Goal: Use online tool/utility: Utilize a website feature to perform a specific function

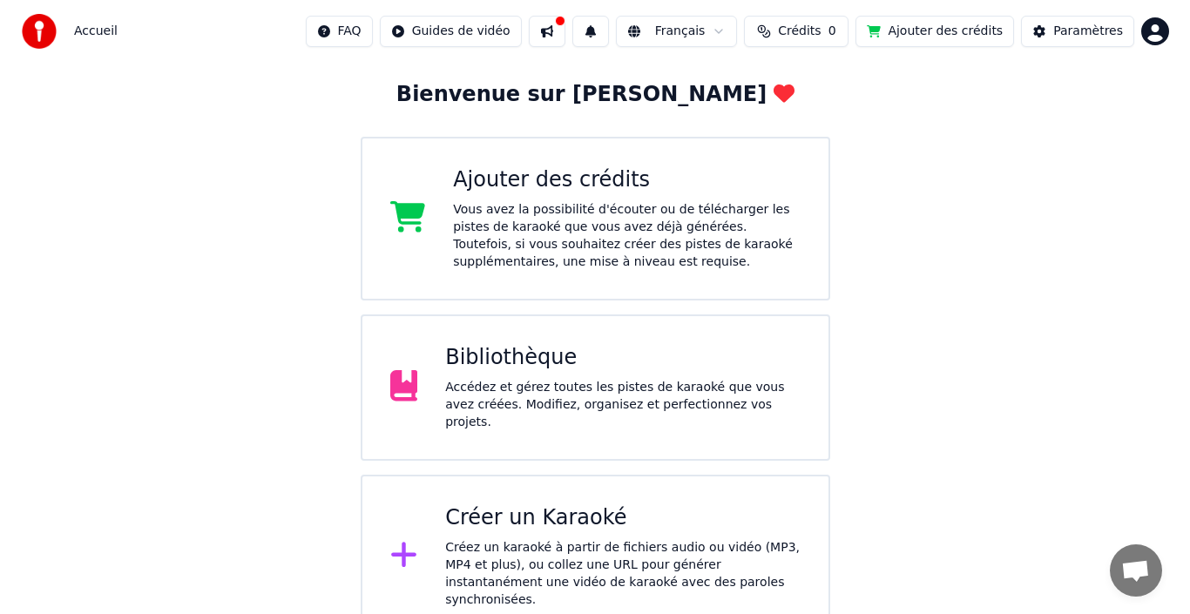
scroll to position [84, 0]
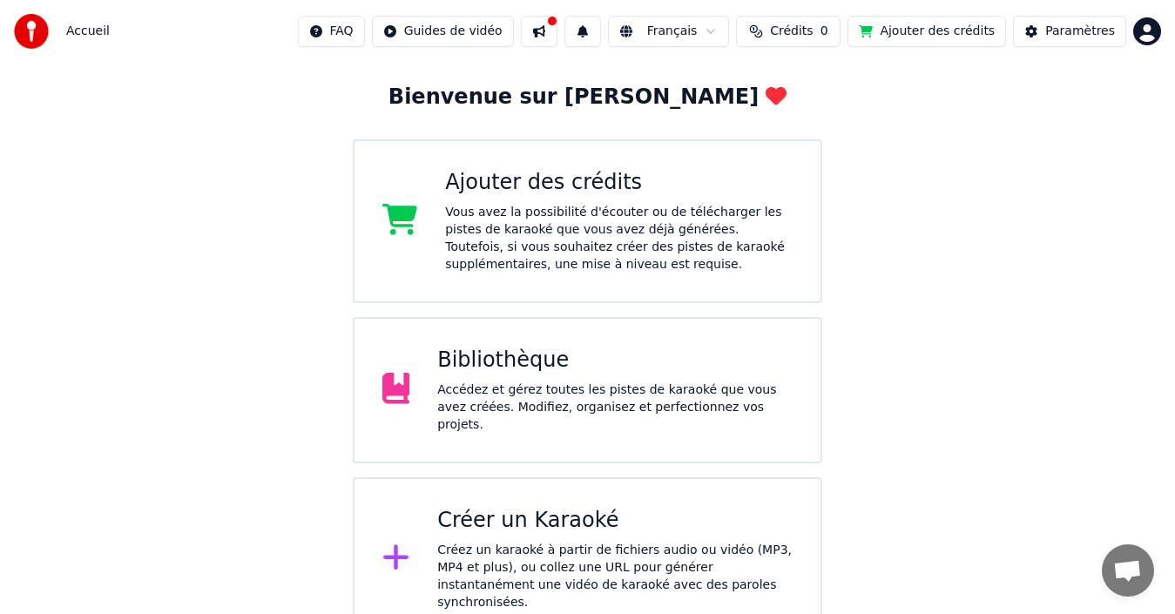
click at [539, 507] on div "Créer un Karaoké" at bounding box center [615, 521] width 356 height 28
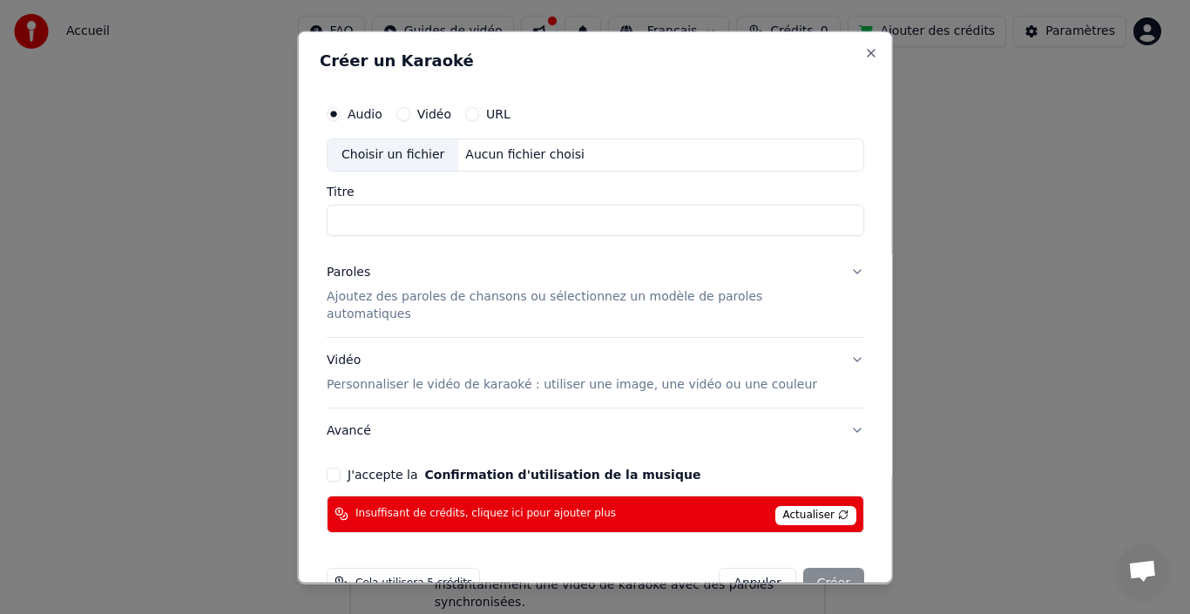
click at [423, 116] on div "Vidéo" at bounding box center [423, 113] width 55 height 14
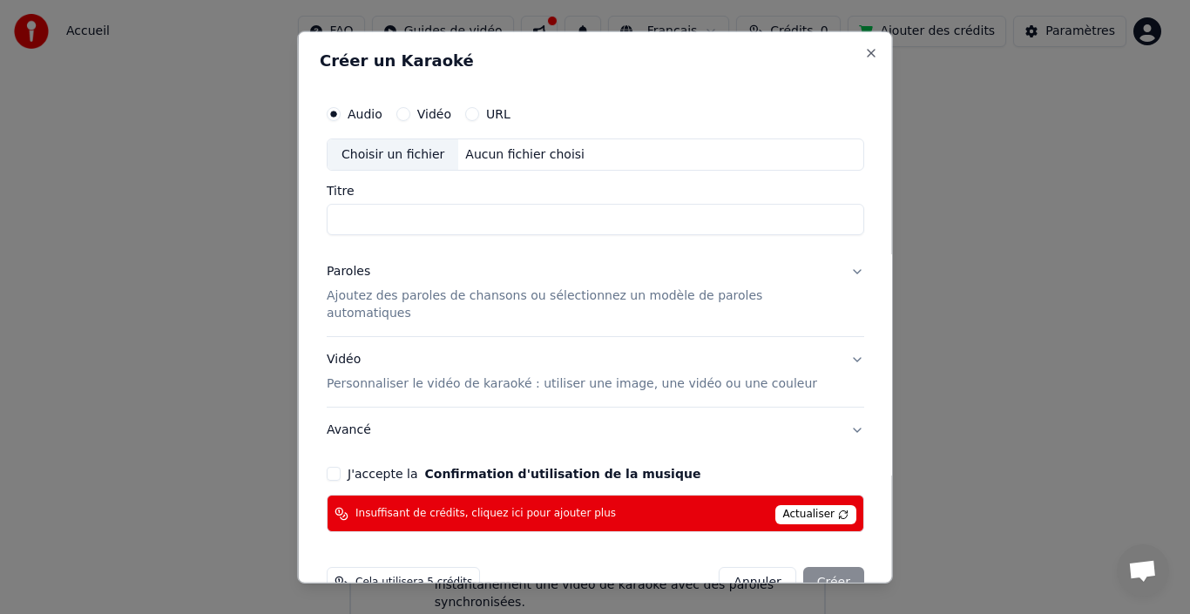
click at [410, 112] on button "Vidéo" at bounding box center [403, 113] width 14 height 14
click at [399, 159] on div "Choisir un fichier" at bounding box center [393, 154] width 131 height 31
click at [532, 300] on p "Ajoutez des paroles de chansons ou sélectionnez un modèle de paroles automatiqu…" at bounding box center [582, 305] width 510 height 35
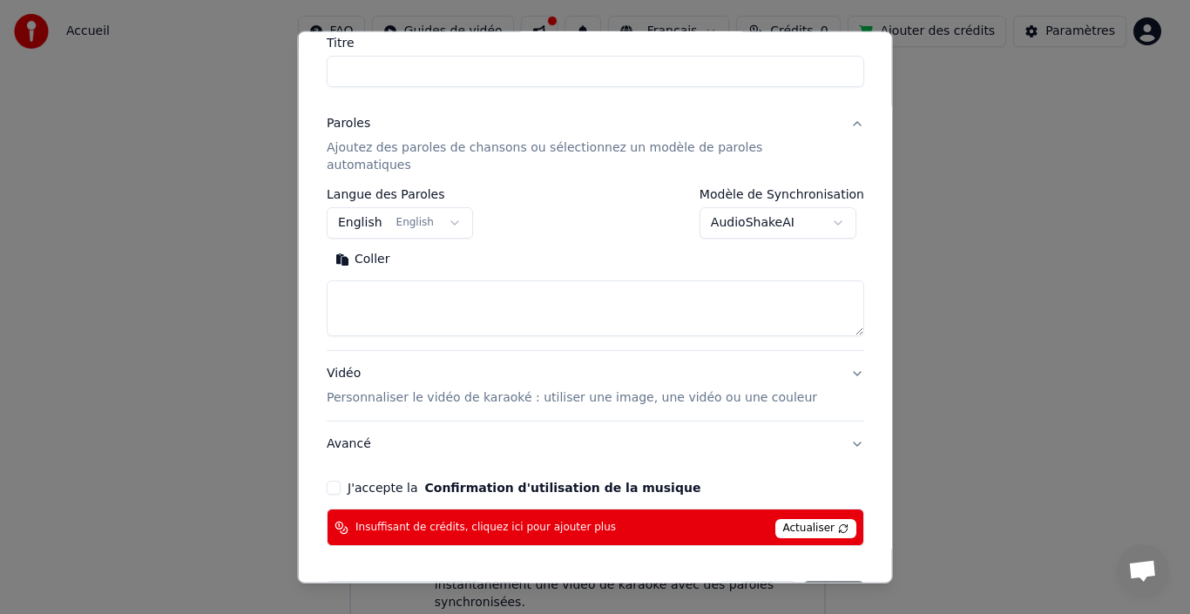
scroll to position [162, 0]
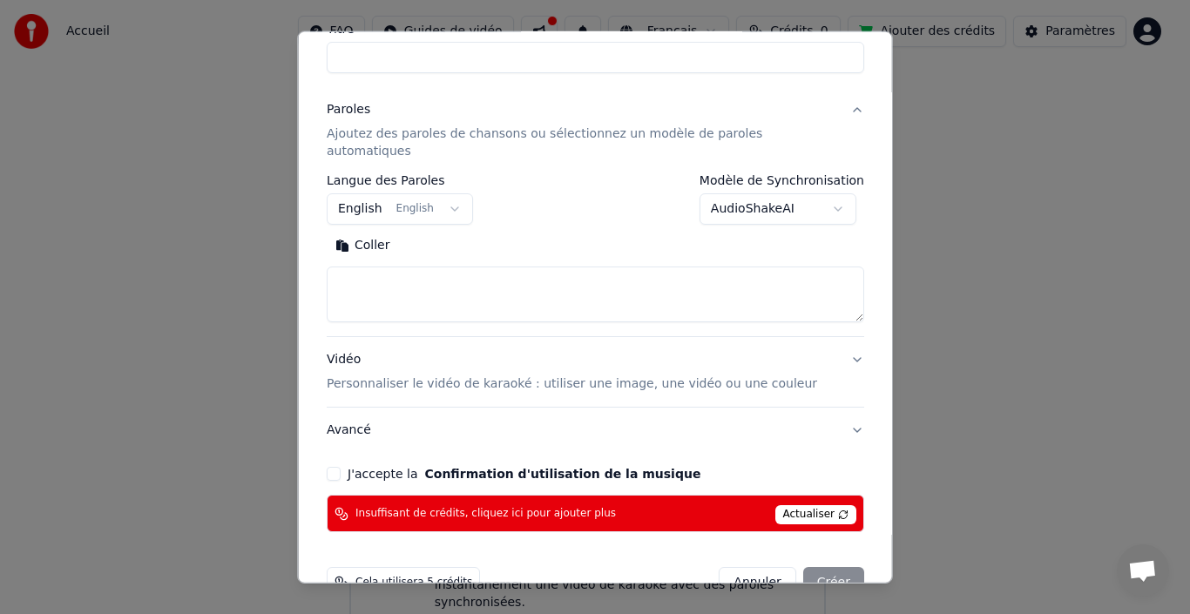
click at [447, 291] on textarea at bounding box center [596, 295] width 538 height 56
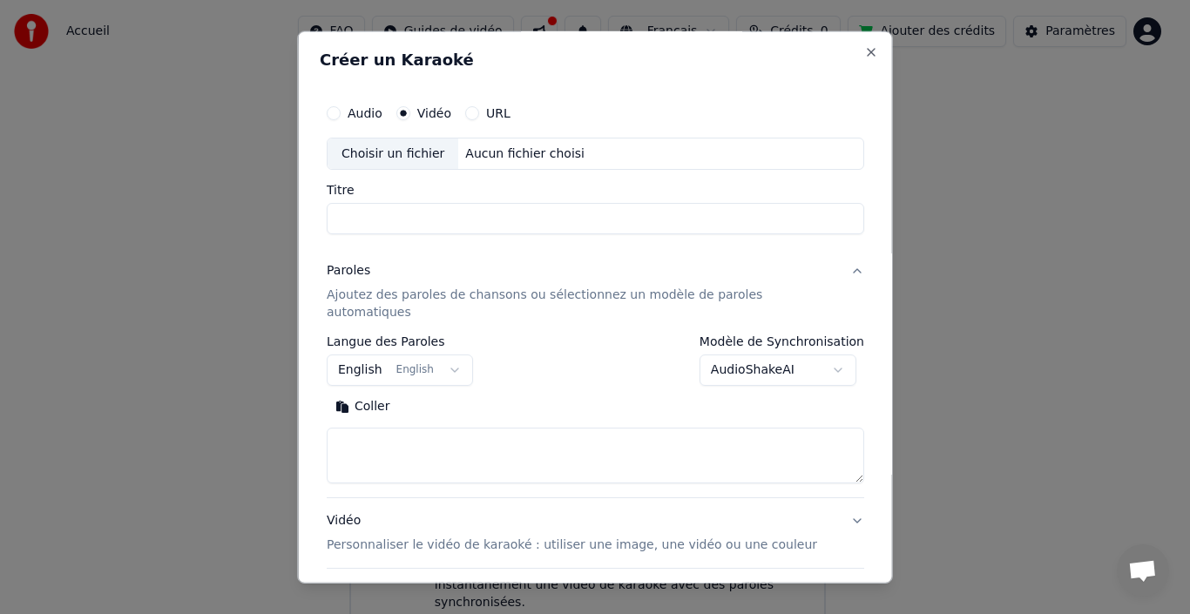
scroll to position [0, 0]
click at [360, 113] on label "Audio" at bounding box center [365, 113] width 35 height 12
click at [341, 113] on button "Audio" at bounding box center [334, 113] width 14 height 14
click at [403, 162] on div "Choisir un fichier" at bounding box center [393, 154] width 131 height 31
type input "**********"
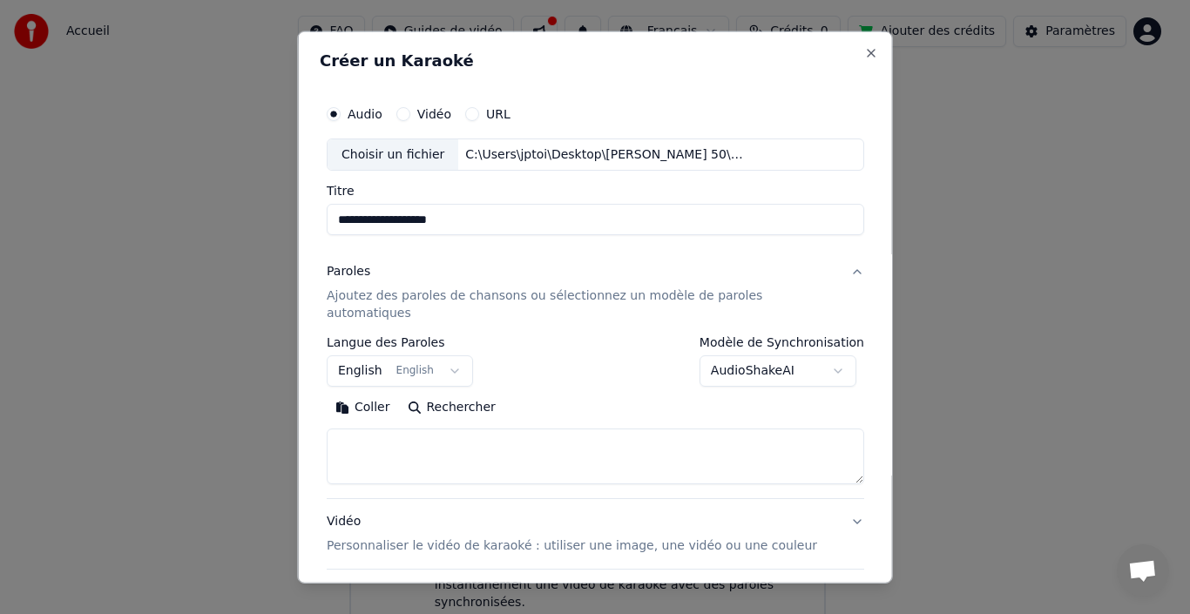
click at [379, 356] on button "English English" at bounding box center [400, 371] width 146 height 31
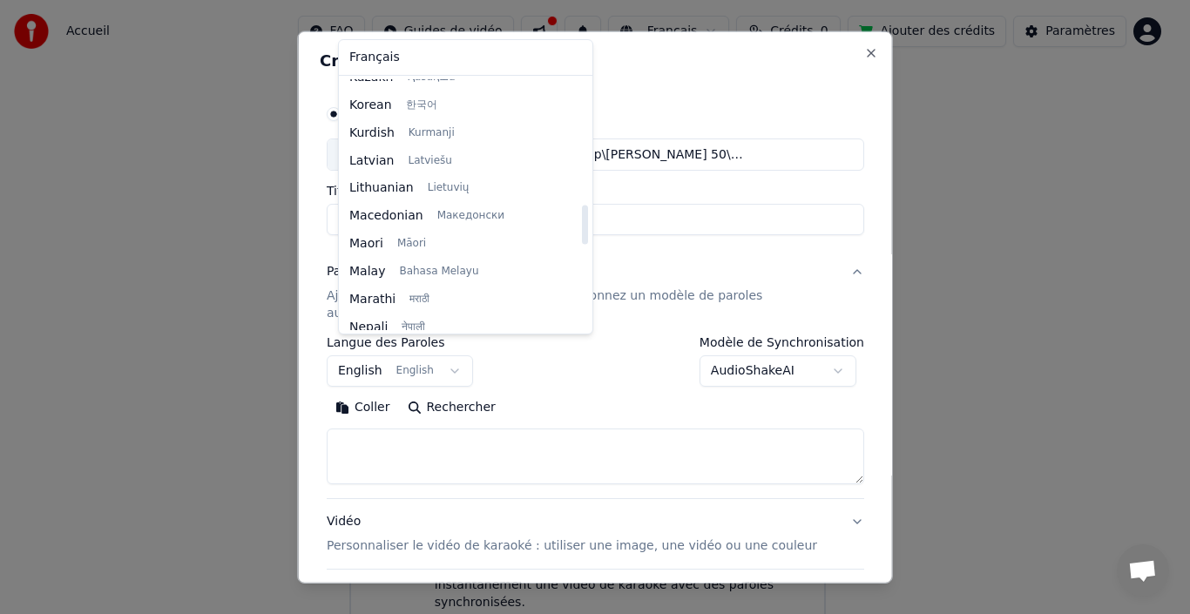
scroll to position [800, 0]
select select "**"
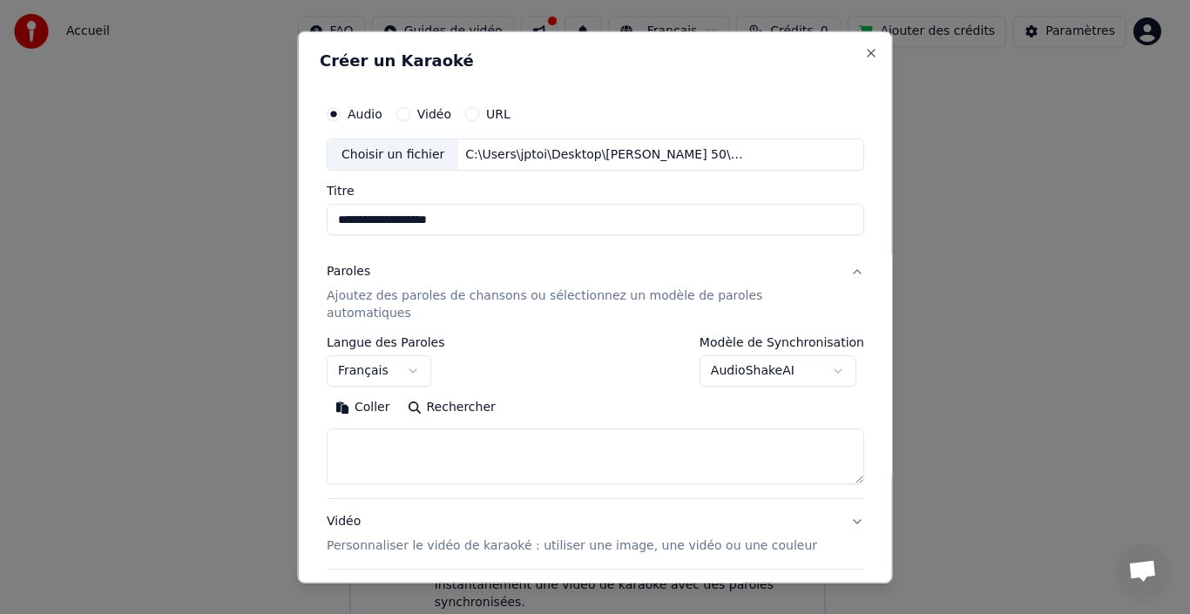
click at [764, 363] on button "AudioShakeAI" at bounding box center [777, 371] width 157 height 31
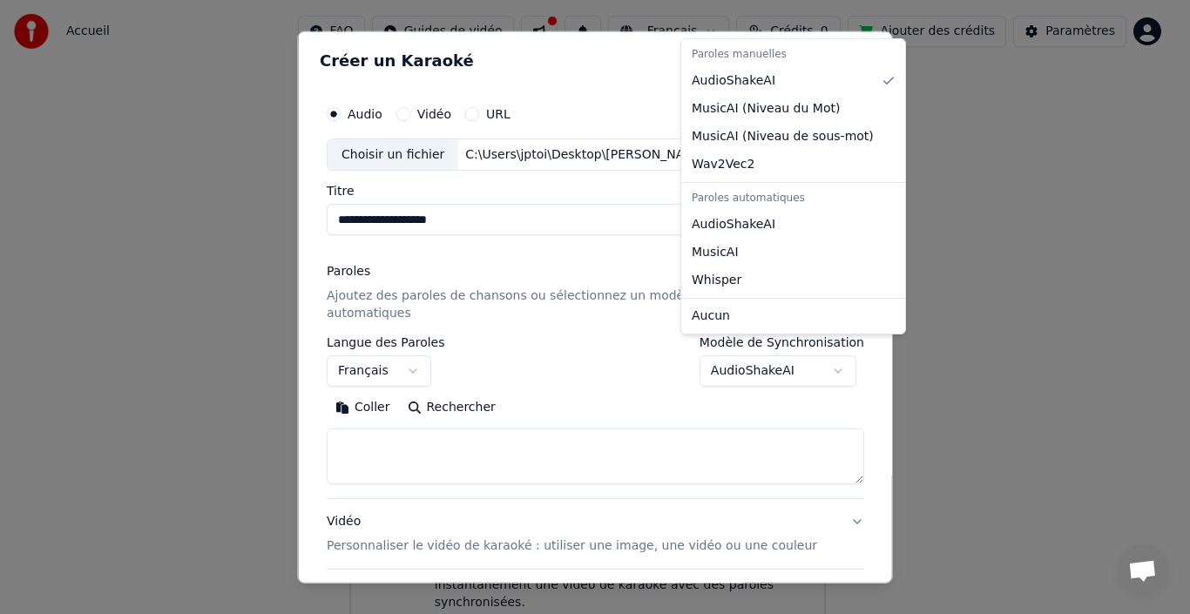
click at [764, 362] on body "**********" at bounding box center [587, 278] width 1175 height 725
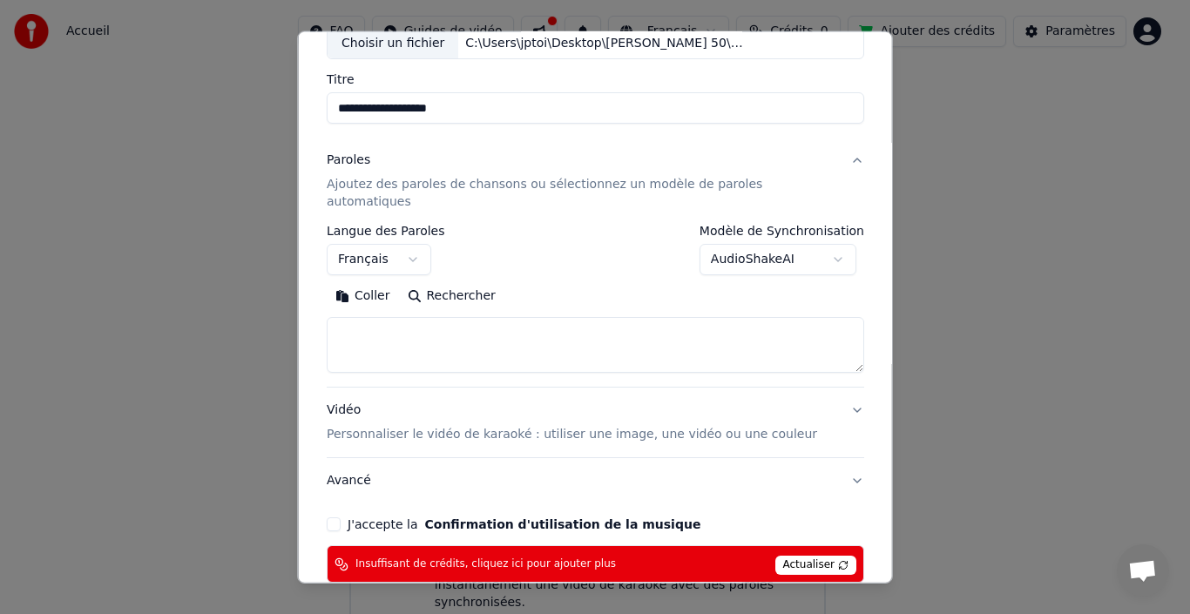
scroll to position [148, 0]
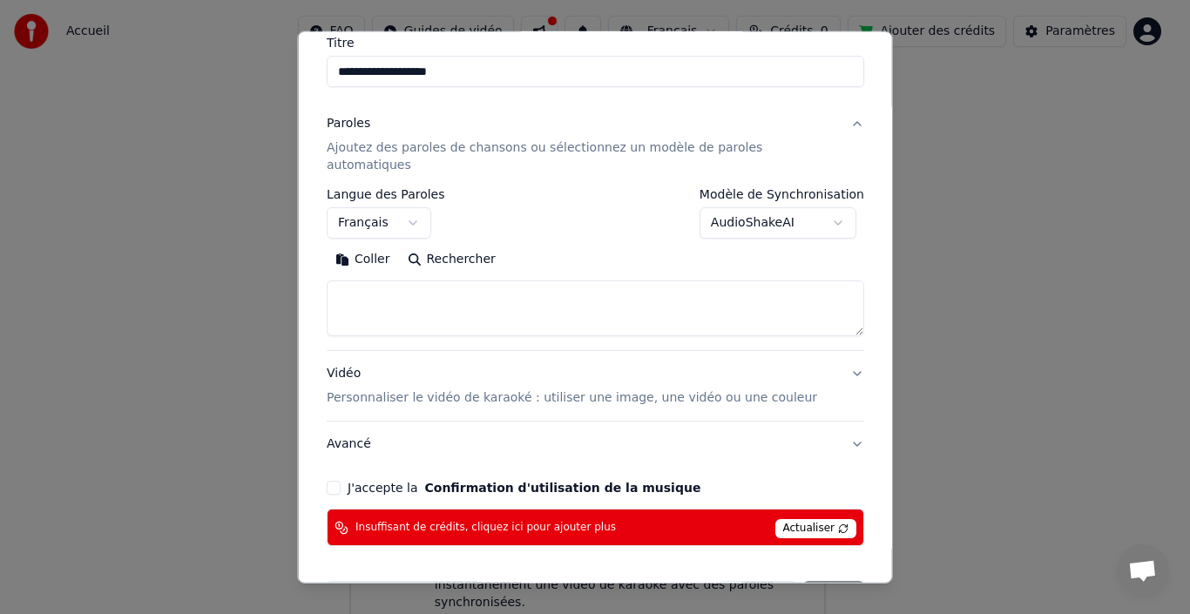
click at [423, 312] on textarea at bounding box center [596, 309] width 538 height 56
paste textarea "**********"
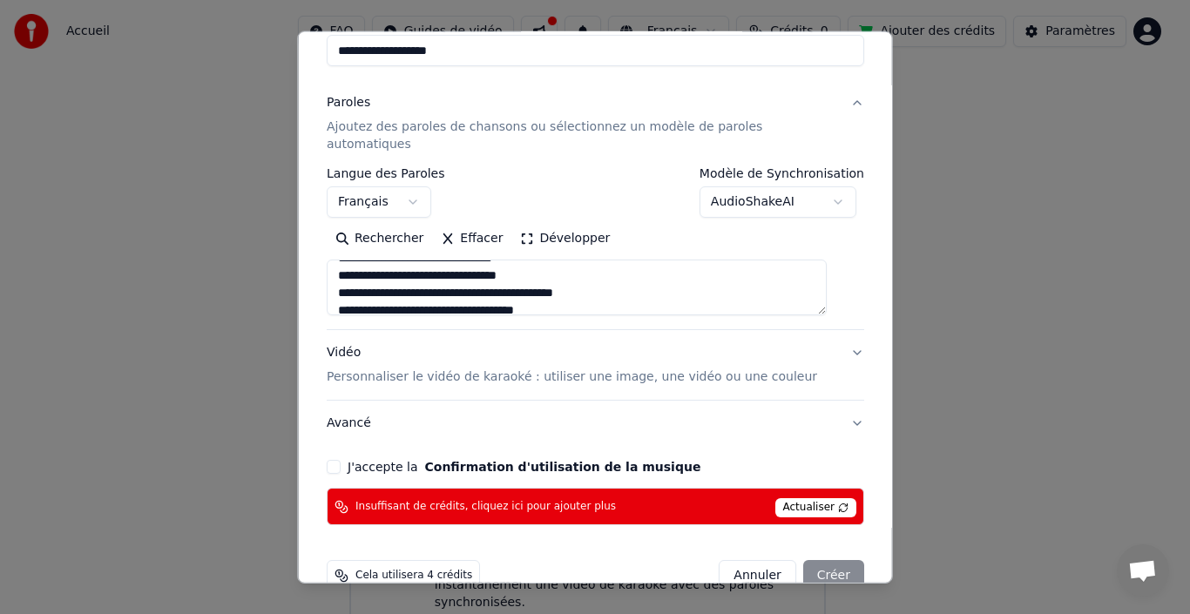
scroll to position [187, 0]
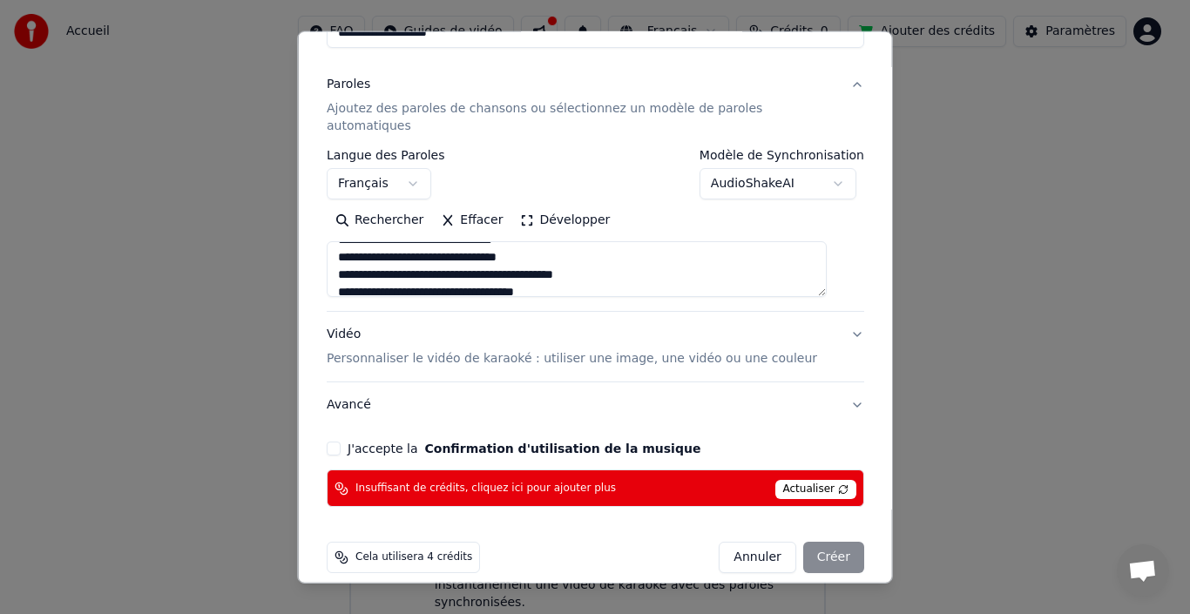
type textarea "**********"
click at [341, 442] on button "J'accepte la Confirmation d'utilisation de la musique" at bounding box center [334, 449] width 14 height 14
click at [806, 480] on span "Actualiser" at bounding box center [816, 489] width 82 height 19
click at [775, 480] on span "Actualiser" at bounding box center [816, 489] width 82 height 19
click at [423, 551] on span "Cela utilisera 4 crédits" at bounding box center [414, 558] width 117 height 14
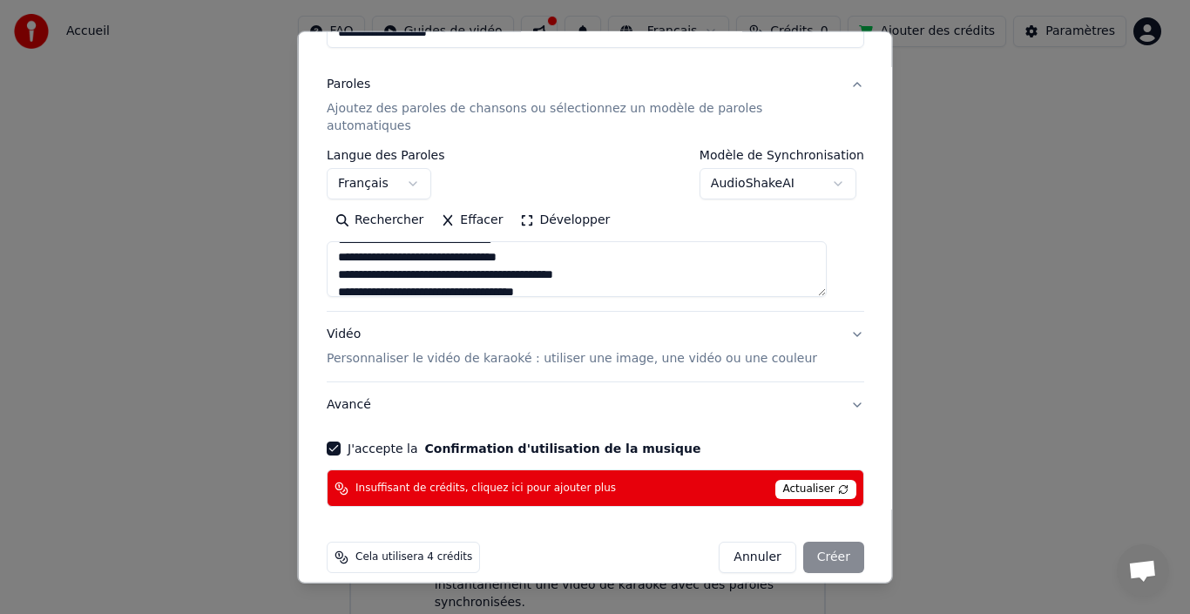
click at [349, 551] on icon at bounding box center [342, 558] width 14 height 14
click at [815, 549] on div "Annuler Créer" at bounding box center [792, 557] width 146 height 31
click at [349, 388] on button "Avancé" at bounding box center [596, 405] width 538 height 45
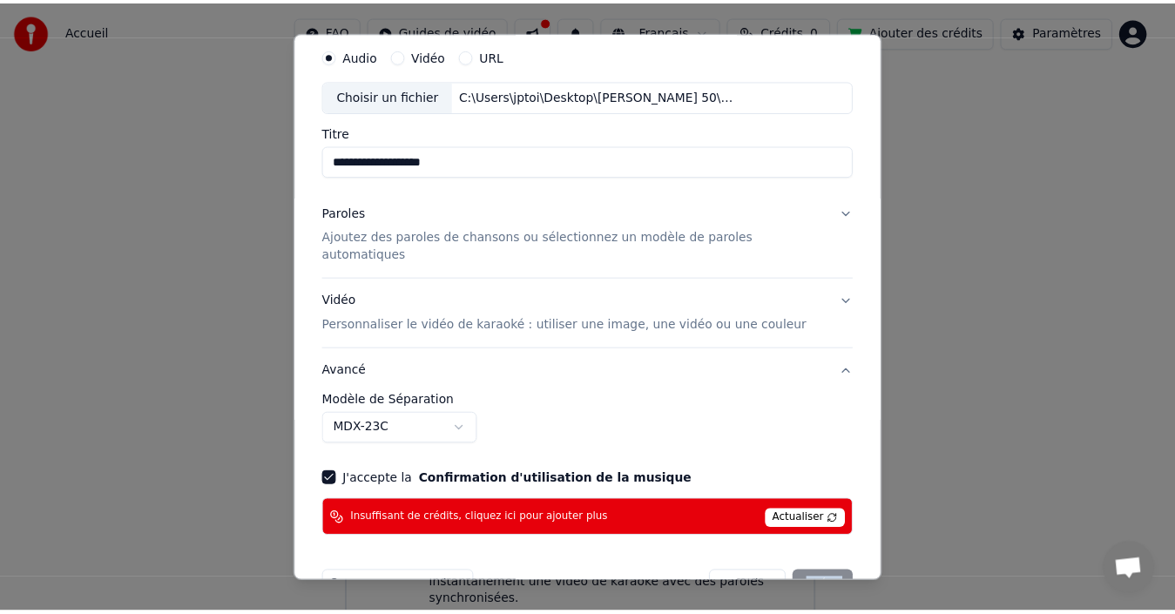
scroll to position [90, 0]
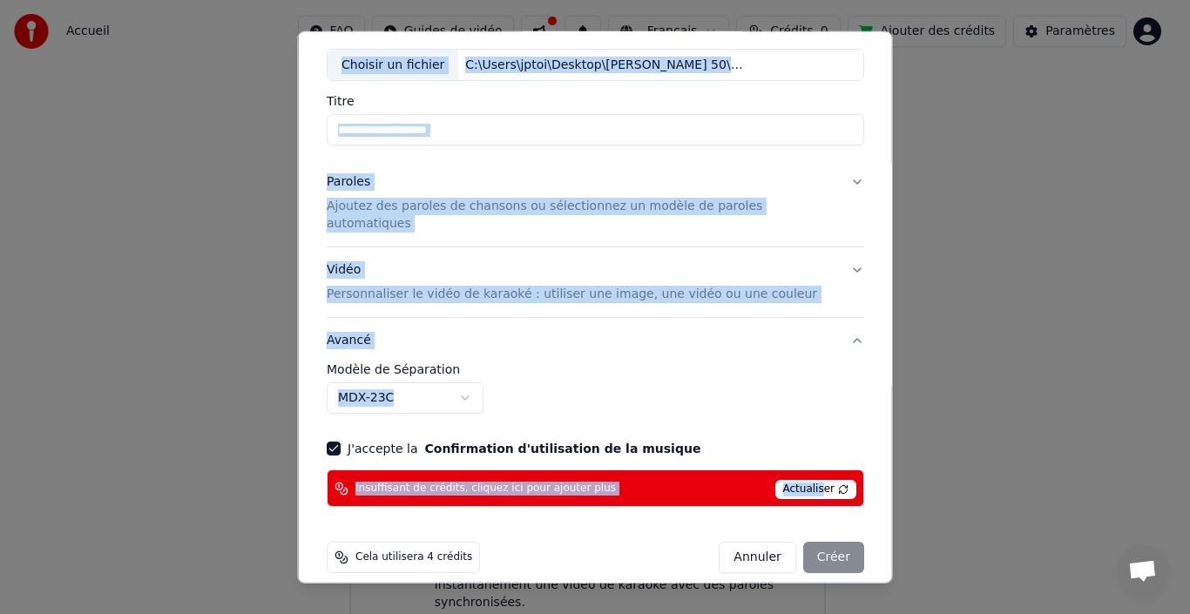
drag, startPoint x: 801, startPoint y: 468, endPoint x: 763, endPoint y: 596, distance: 133.5
click at [763, 596] on body "**********" at bounding box center [587, 278] width 1175 height 725
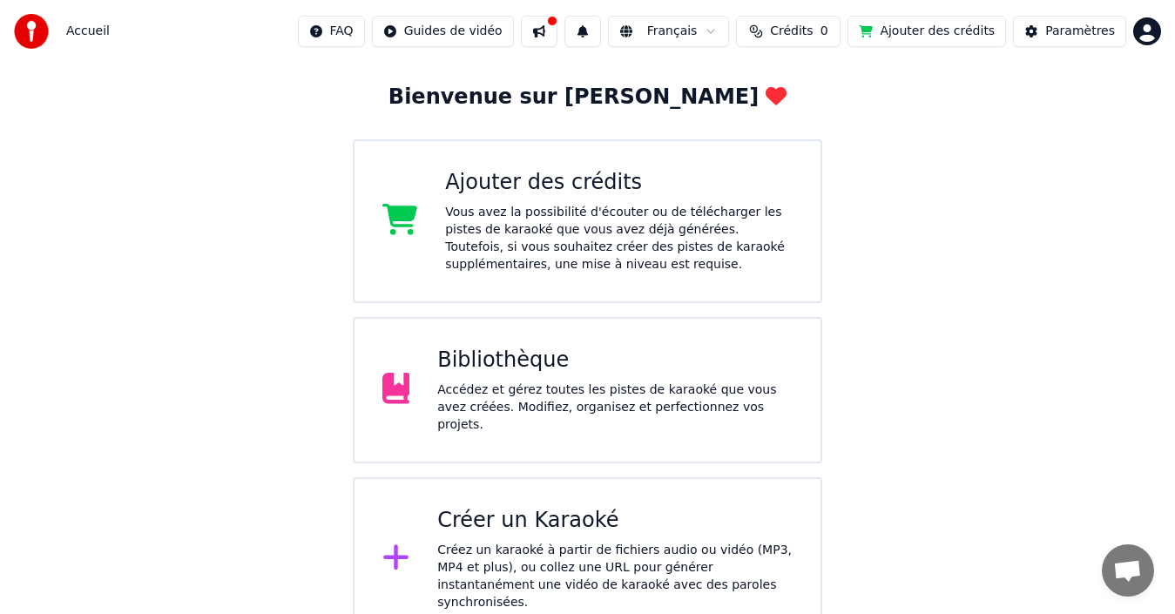
click at [558, 37] on button at bounding box center [539, 31] width 37 height 31
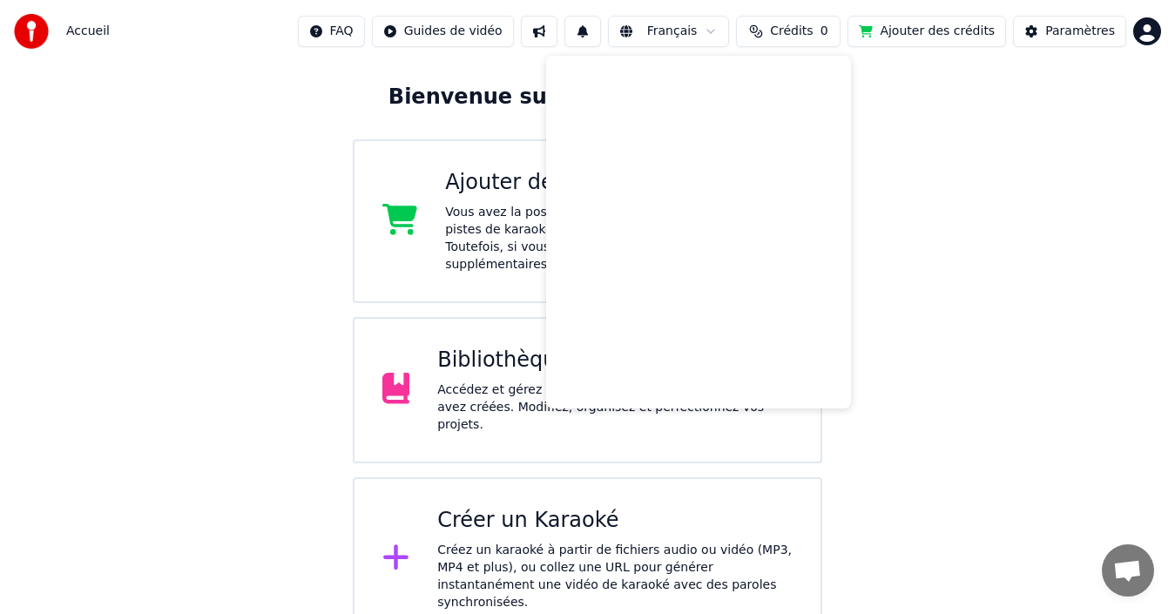
click at [790, 26] on button "Crédits 0" at bounding box center [788, 31] width 105 height 31
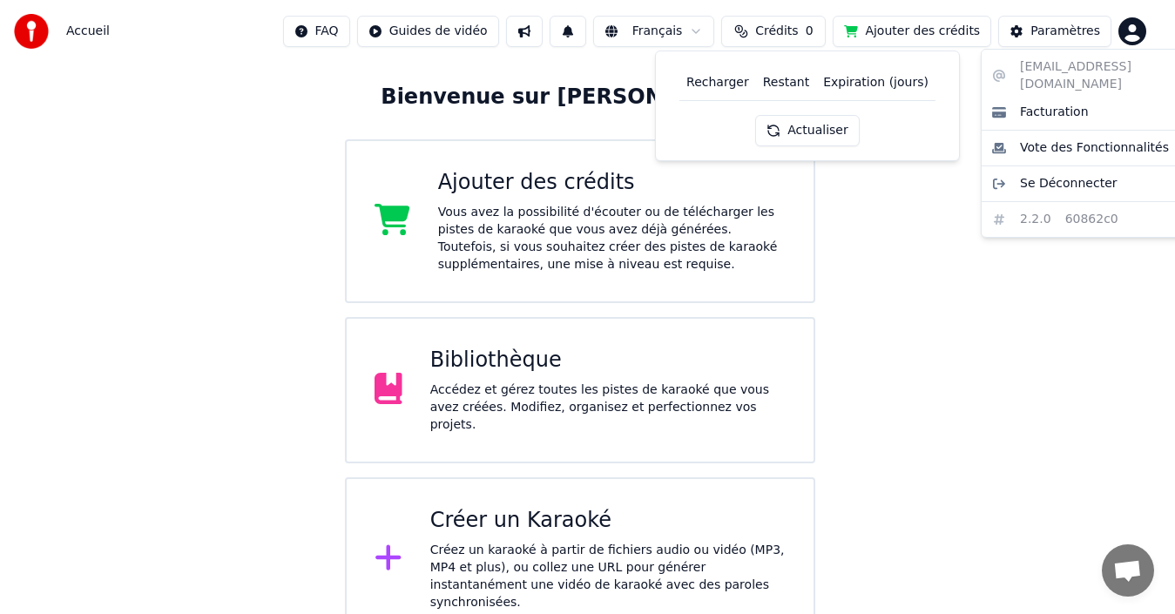
click at [1140, 38] on html "Accueil FAQ Guides de vidéo Français Crédits 0 Ajouter des crédits Paramètres B…" at bounding box center [587, 278] width 1175 height 725
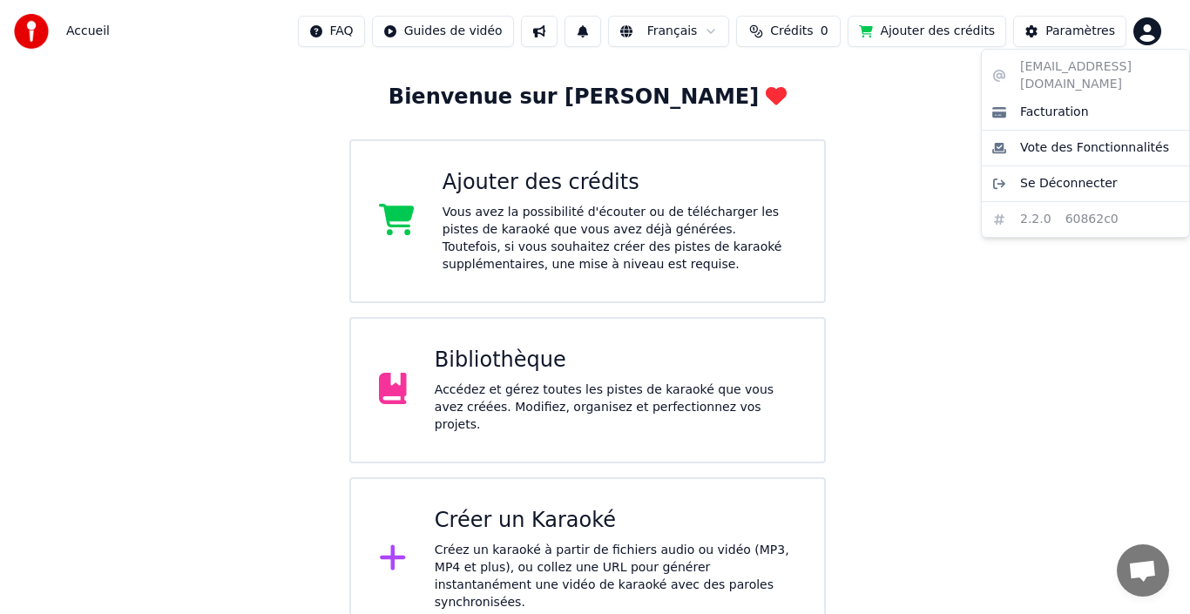
click at [1002, 368] on html "Accueil FAQ Guides de vidéo Français Crédits 0 Ajouter des crédits Paramètres B…" at bounding box center [595, 278] width 1190 height 725
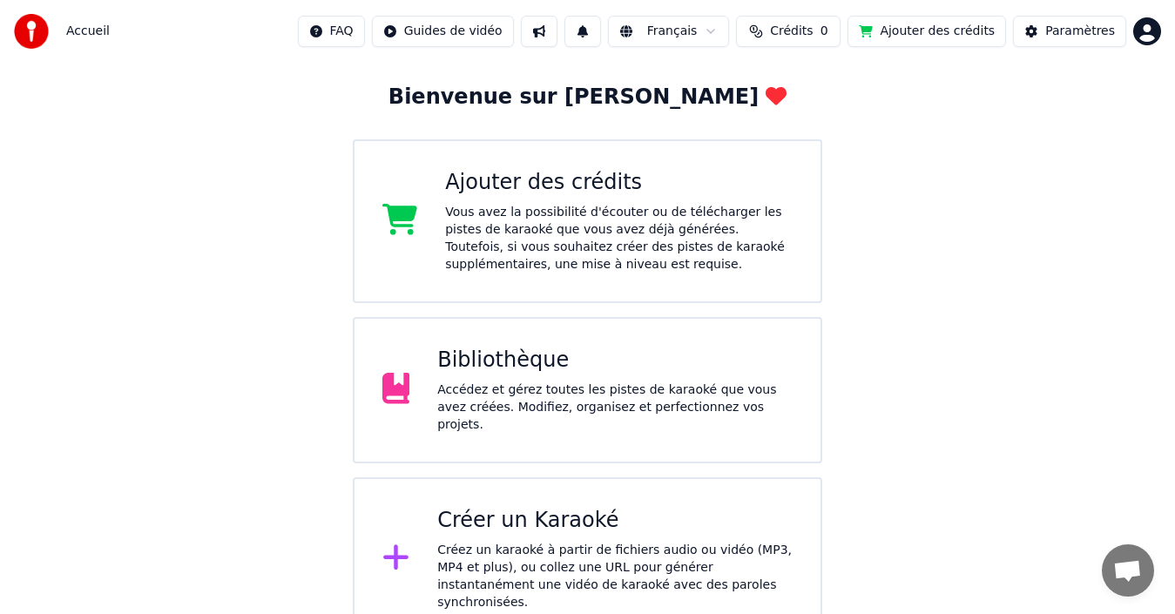
scroll to position [86, 0]
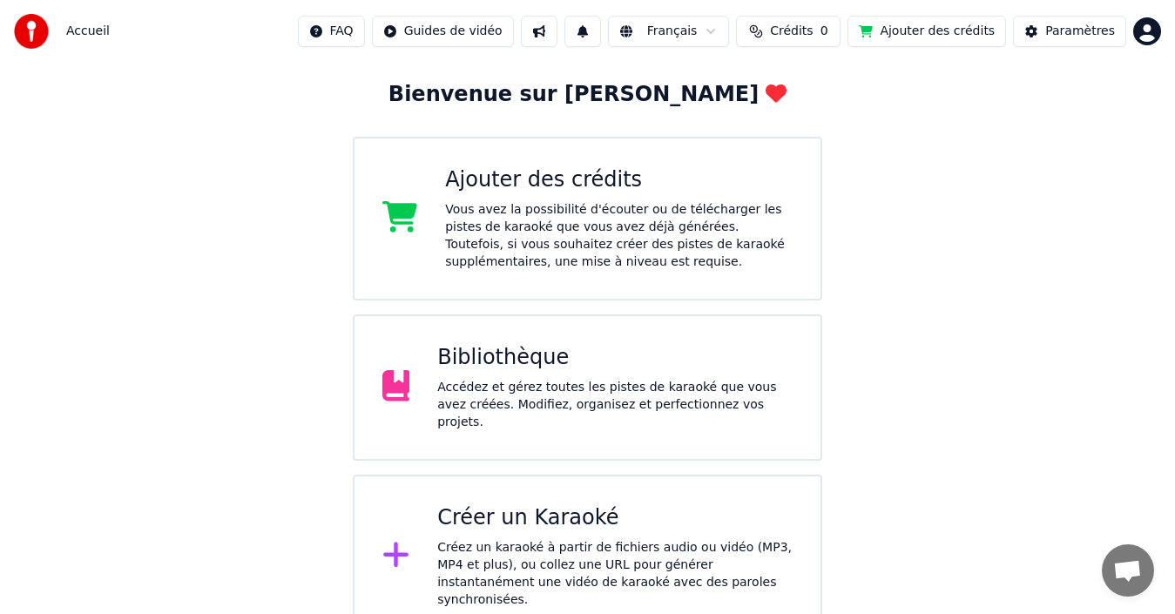
click at [679, 393] on div "Accédez et gérez toutes les pistes de karaoké que vous avez créées. Modifiez, o…" at bounding box center [615, 405] width 356 height 52
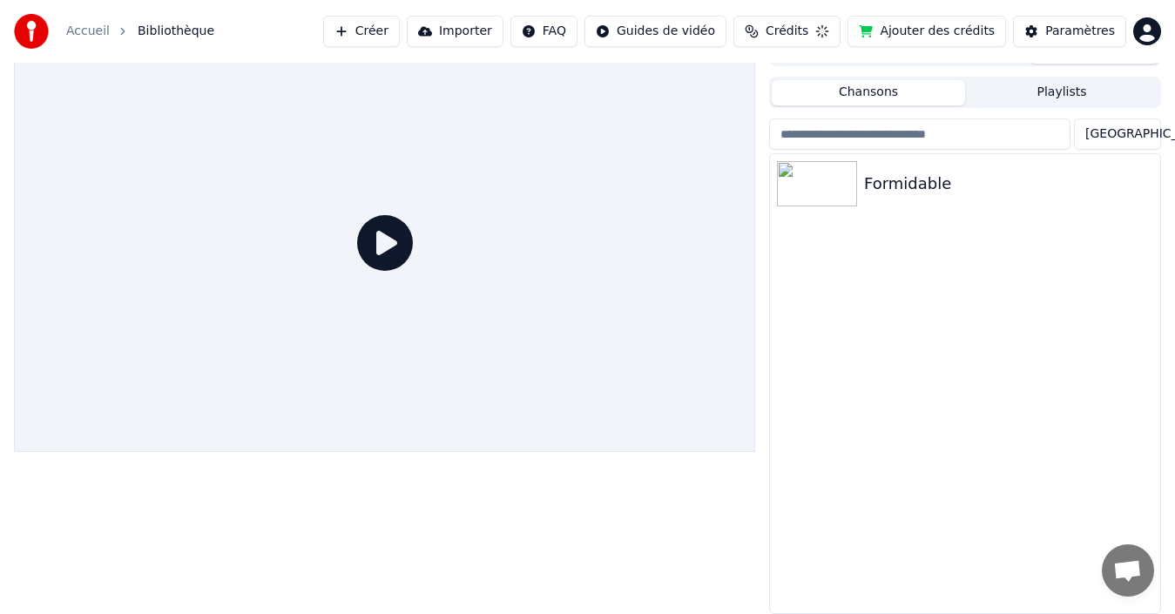
scroll to position [28, 0]
click at [850, 182] on img at bounding box center [817, 183] width 80 height 45
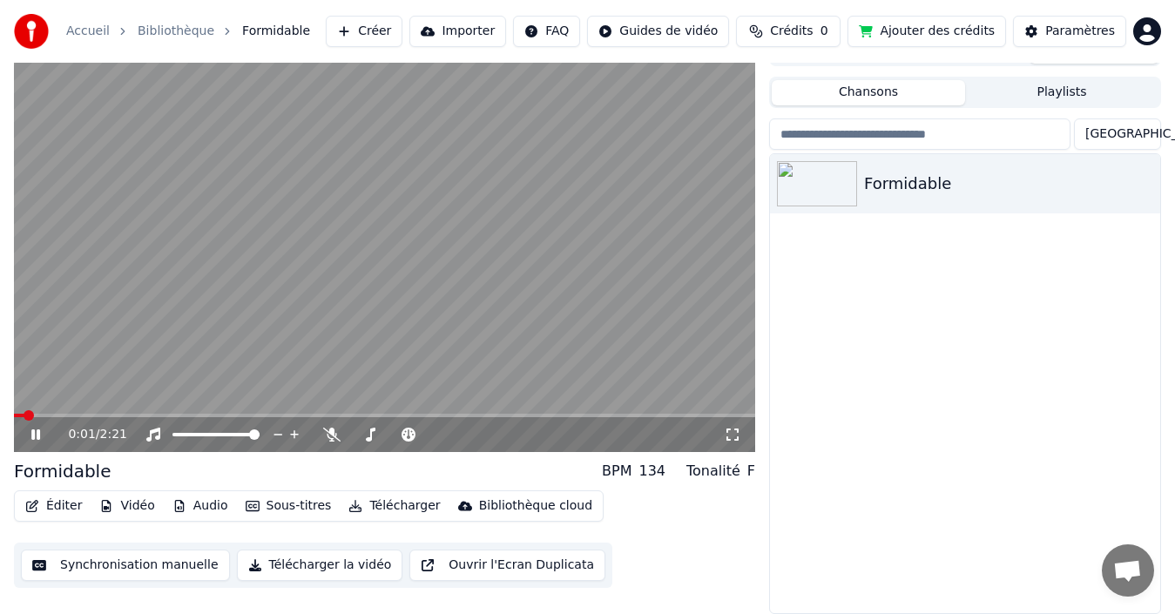
click at [47, 410] on video at bounding box center [385, 243] width 742 height 417
click at [60, 411] on video at bounding box center [385, 243] width 742 height 417
